Goal: Find specific page/section: Find specific page/section

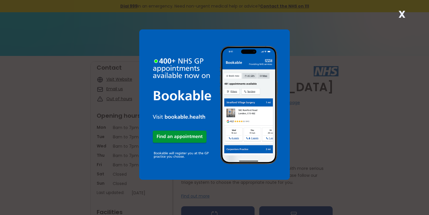
click at [403, 13] on strong "X" at bounding box center [401, 14] width 7 height 14
click at [400, 13] on strong "X" at bounding box center [401, 14] width 7 height 14
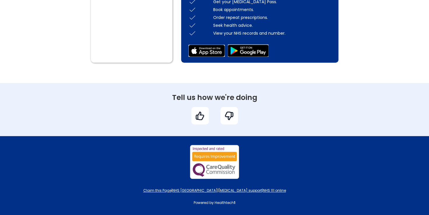
scroll to position [449, 0]
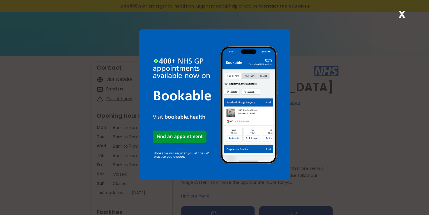
click at [402, 14] on strong "X" at bounding box center [401, 14] width 7 height 14
